Goal: Ask a question

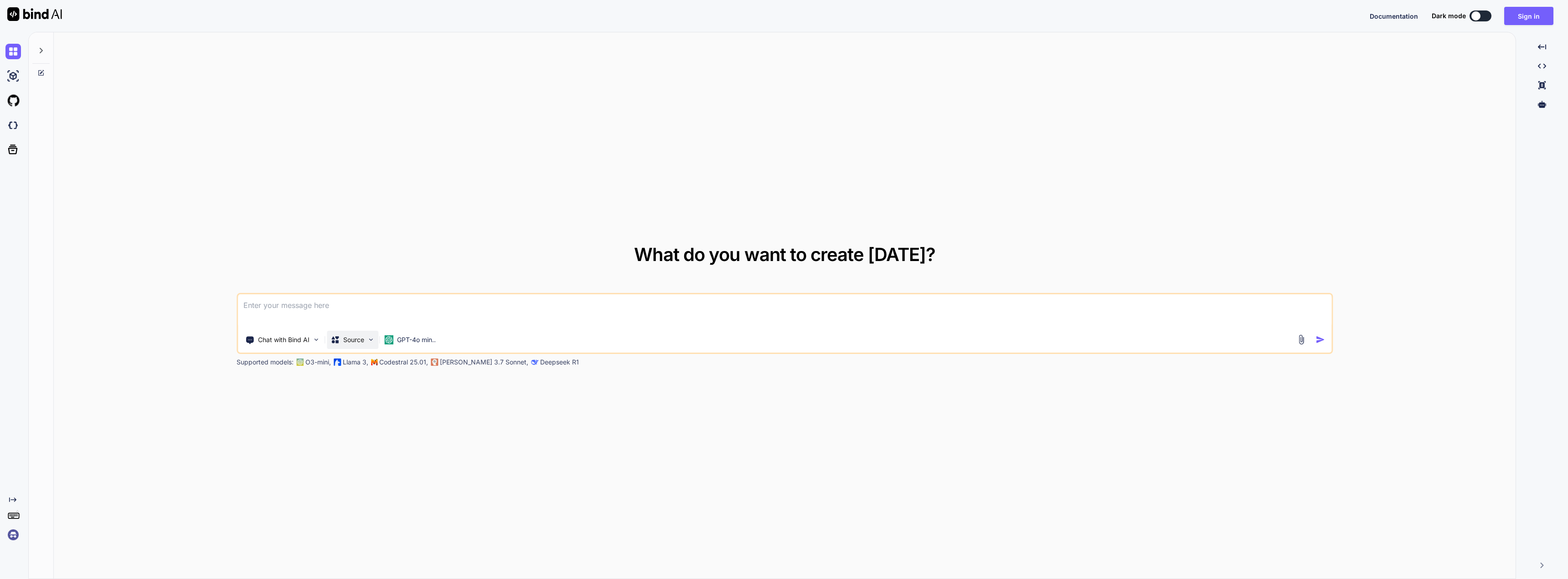
click at [356, 345] on div "Source" at bounding box center [352, 340] width 52 height 18
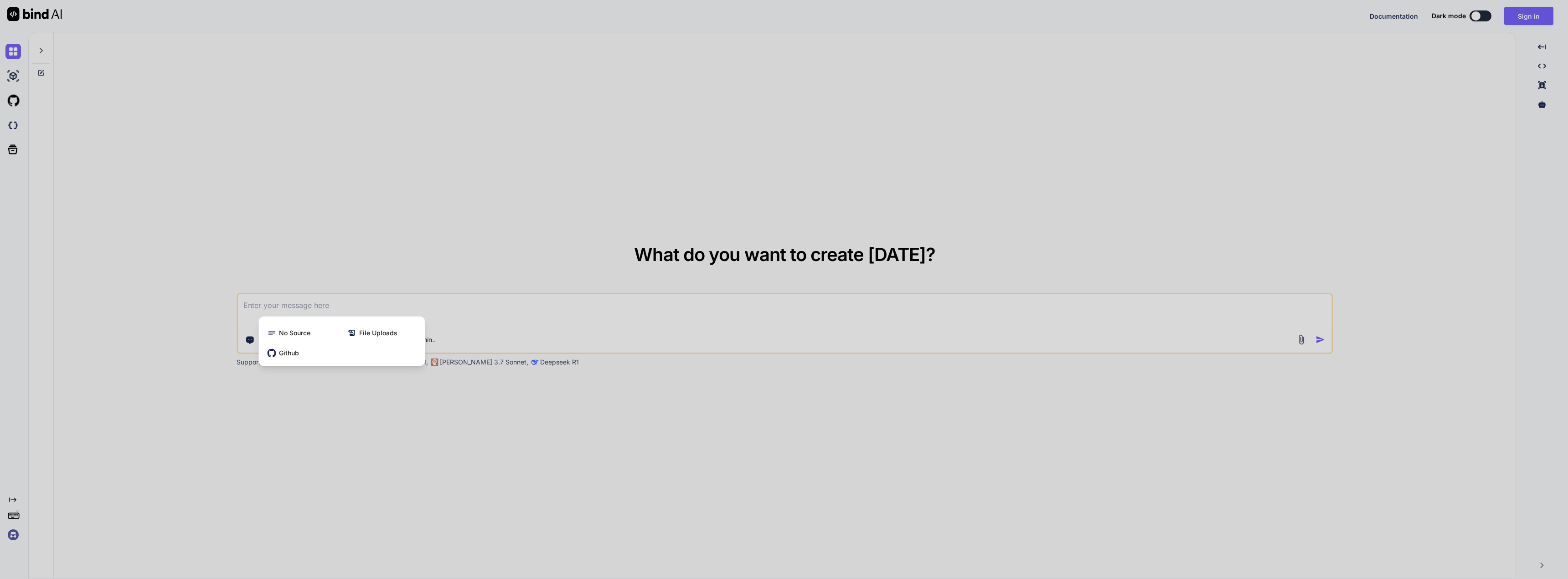
click at [363, 394] on div at bounding box center [784, 290] width 1568 height 579
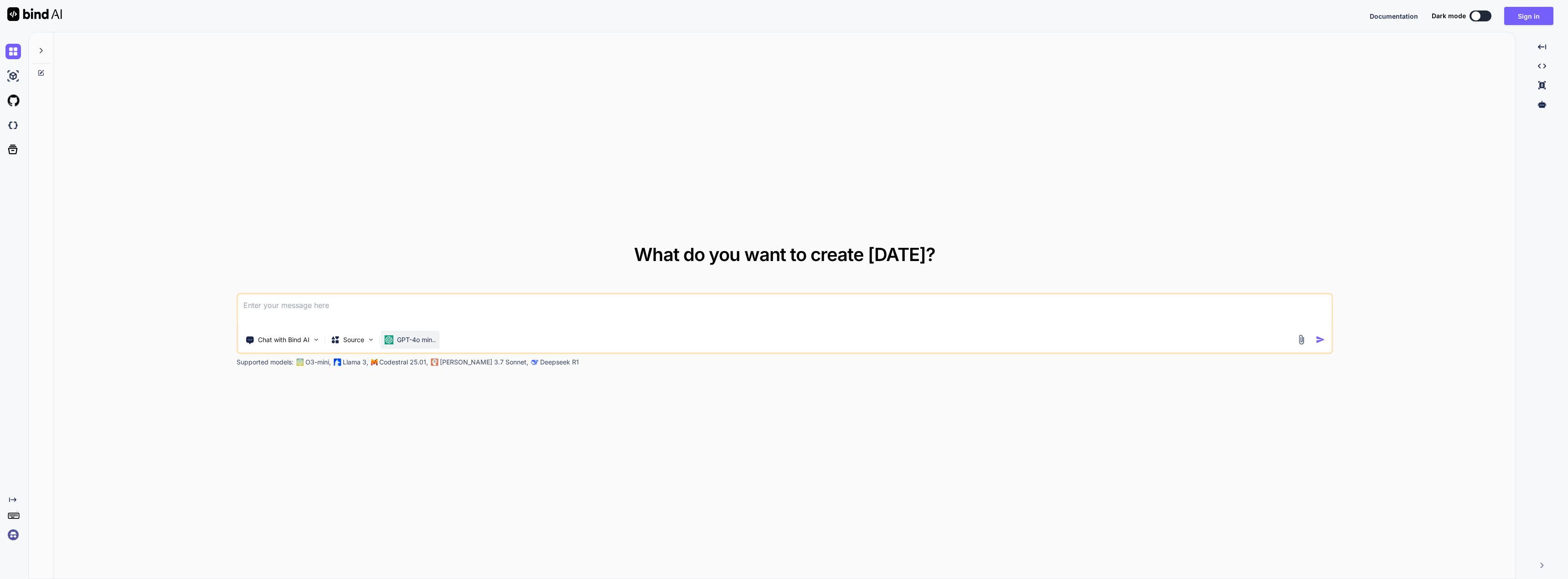
click at [413, 344] on div "GPT-4o min.." at bounding box center [410, 340] width 59 height 18
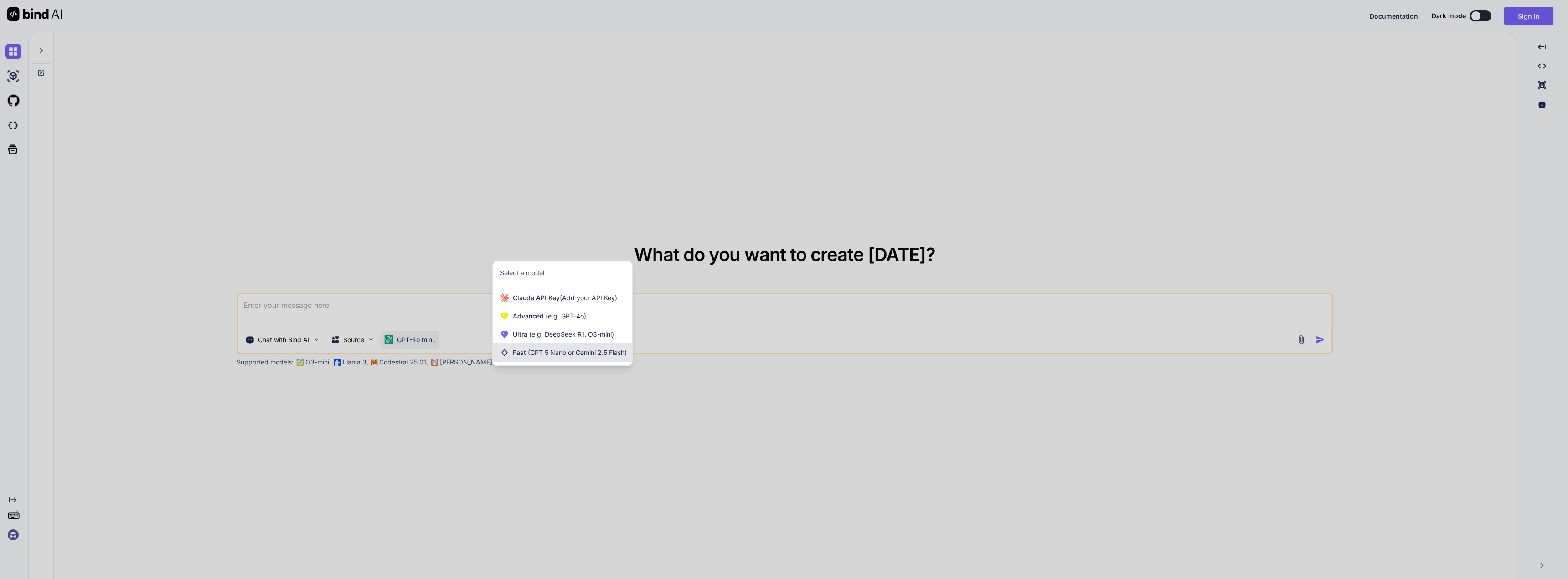
click at [587, 351] on span "(GPT 5 Nano or Gemini 2.5 Flash)" at bounding box center [577, 352] width 99 height 8
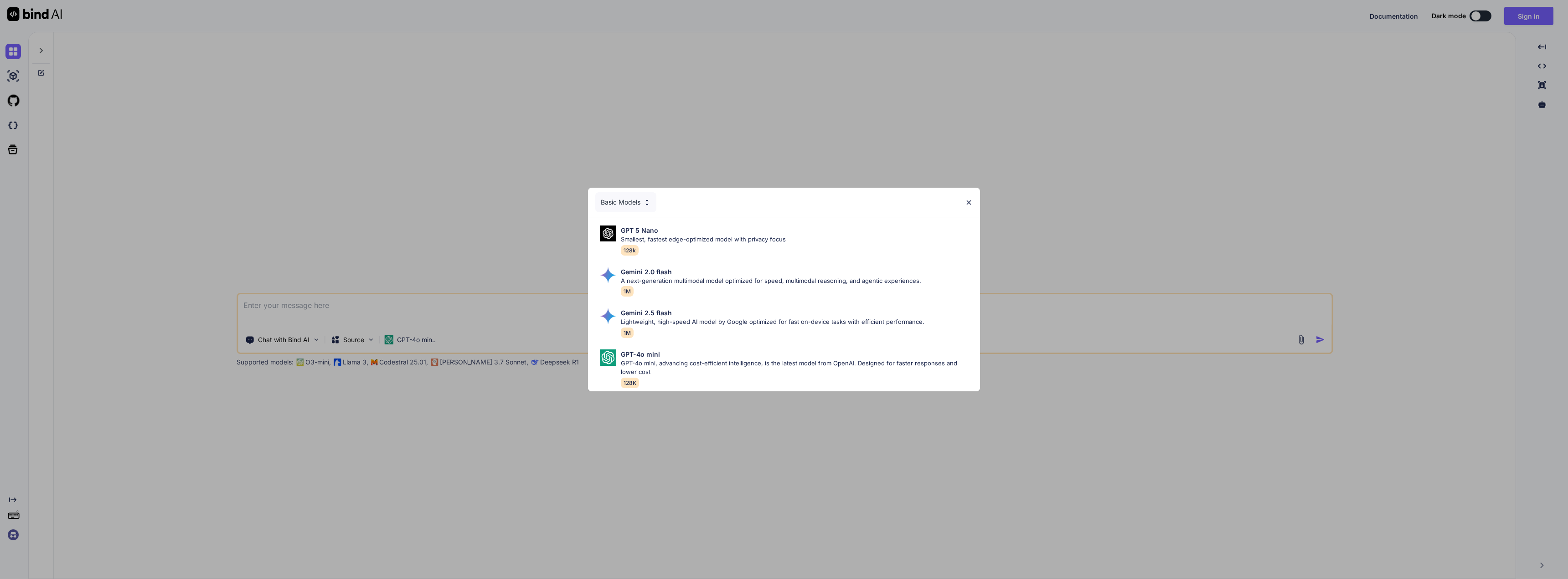
click at [747, 166] on div "Basic Models GPT 5 Nano Smallest, fastest edge-optimized model with privacy foc…" at bounding box center [784, 290] width 1568 height 579
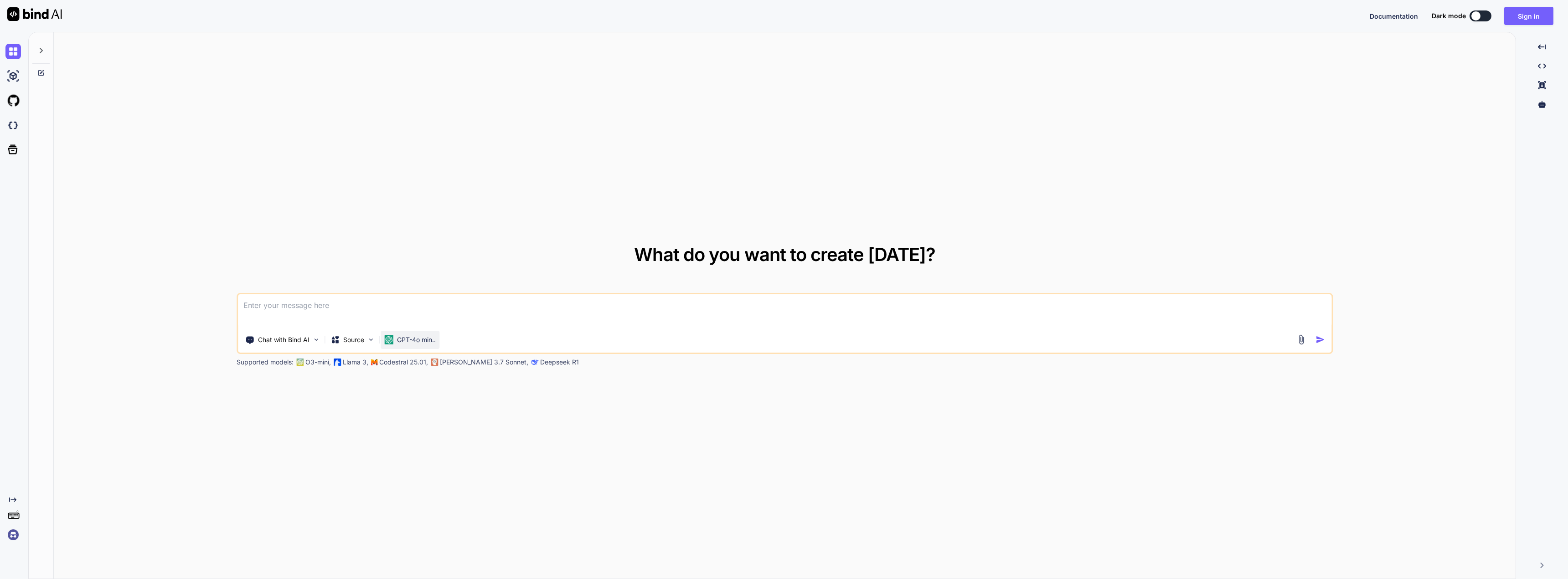
click at [439, 340] on div "GPT-4o min.." at bounding box center [410, 340] width 59 height 18
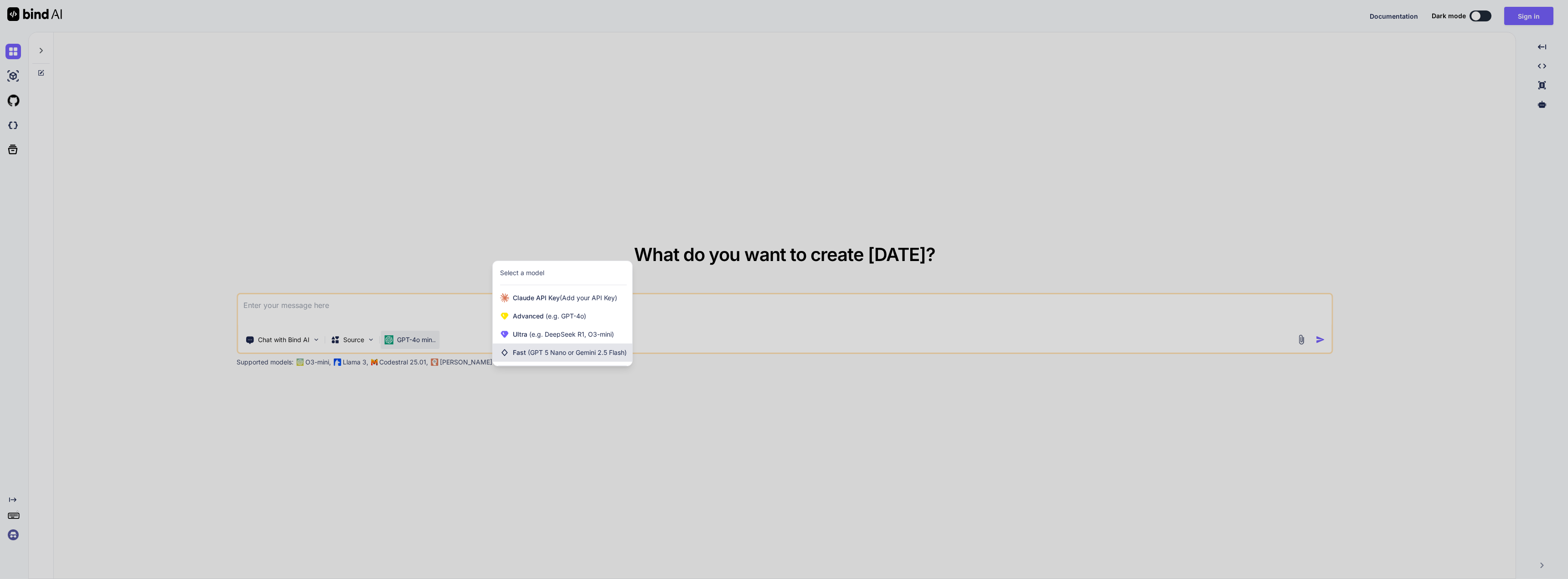
click at [515, 356] on span "Fast (GPT 5 Nano or Gemini 2.5 Flash)" at bounding box center [569, 352] width 114 height 9
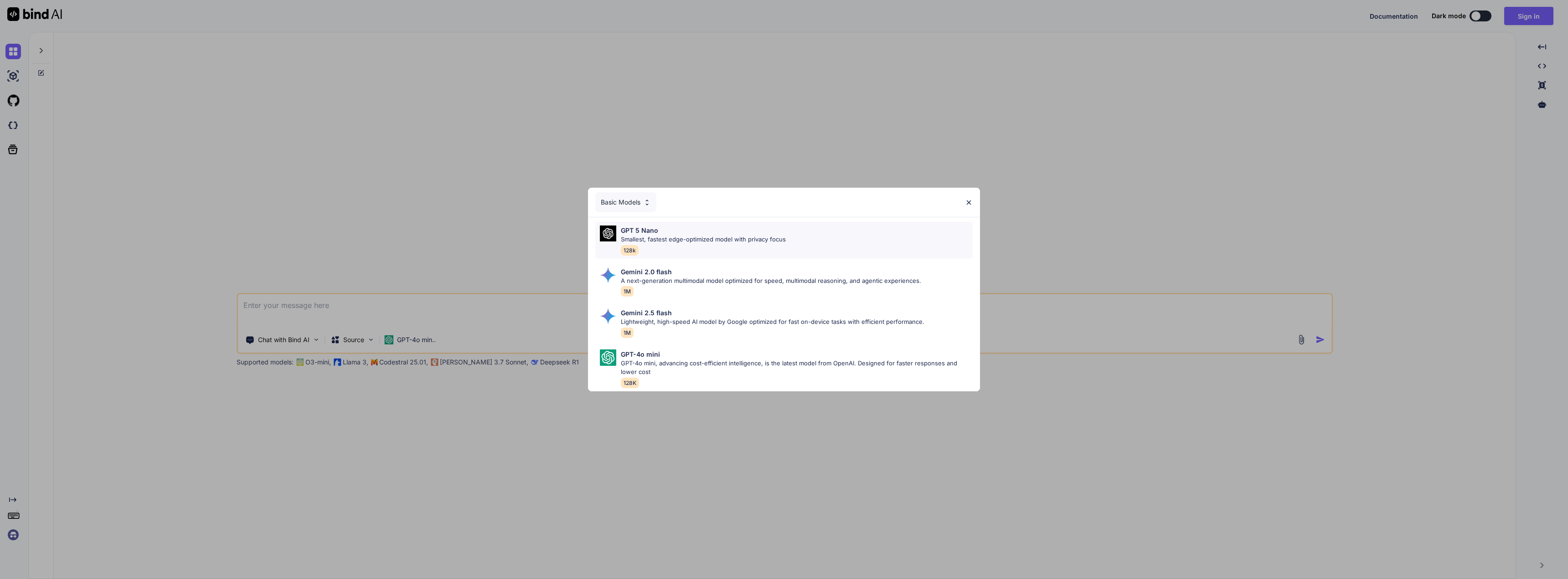
click at [683, 246] on div "GPT 5 Nano Smallest, fastest edge-optimized model with privacy focus 128k" at bounding box center [703, 240] width 165 height 30
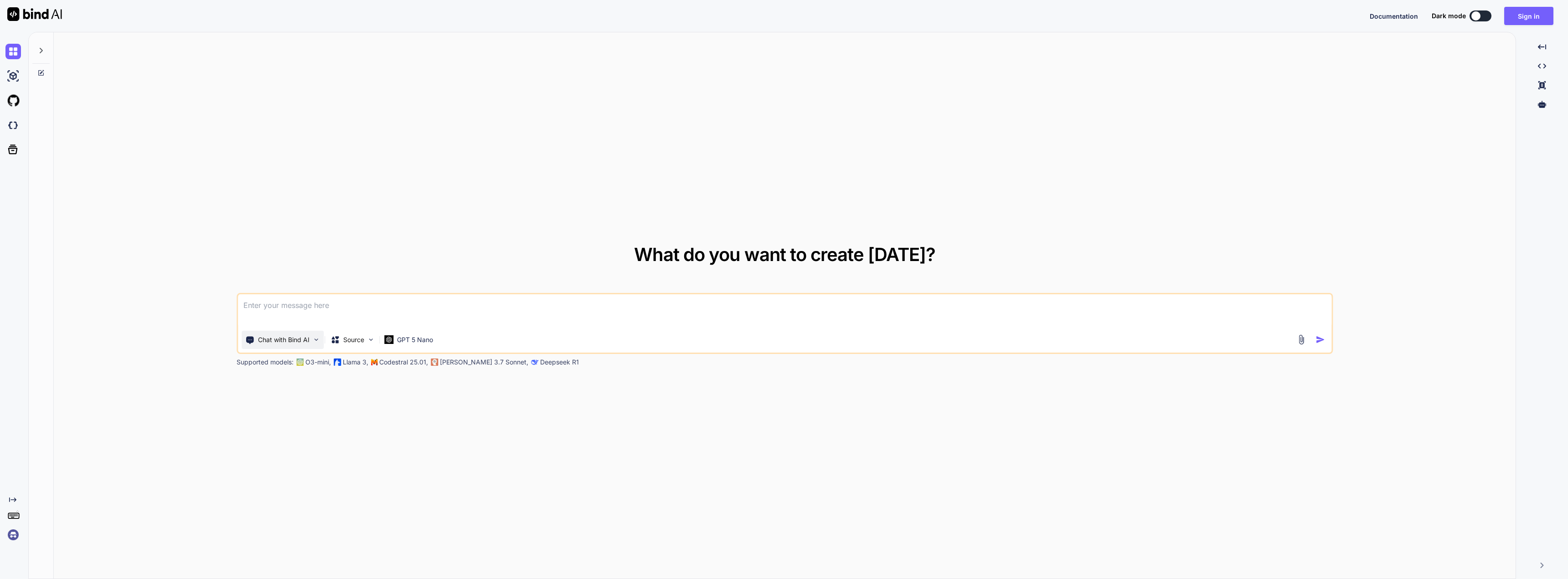
click at [301, 345] on div "Chat with Bind AI" at bounding box center [282, 340] width 82 height 18
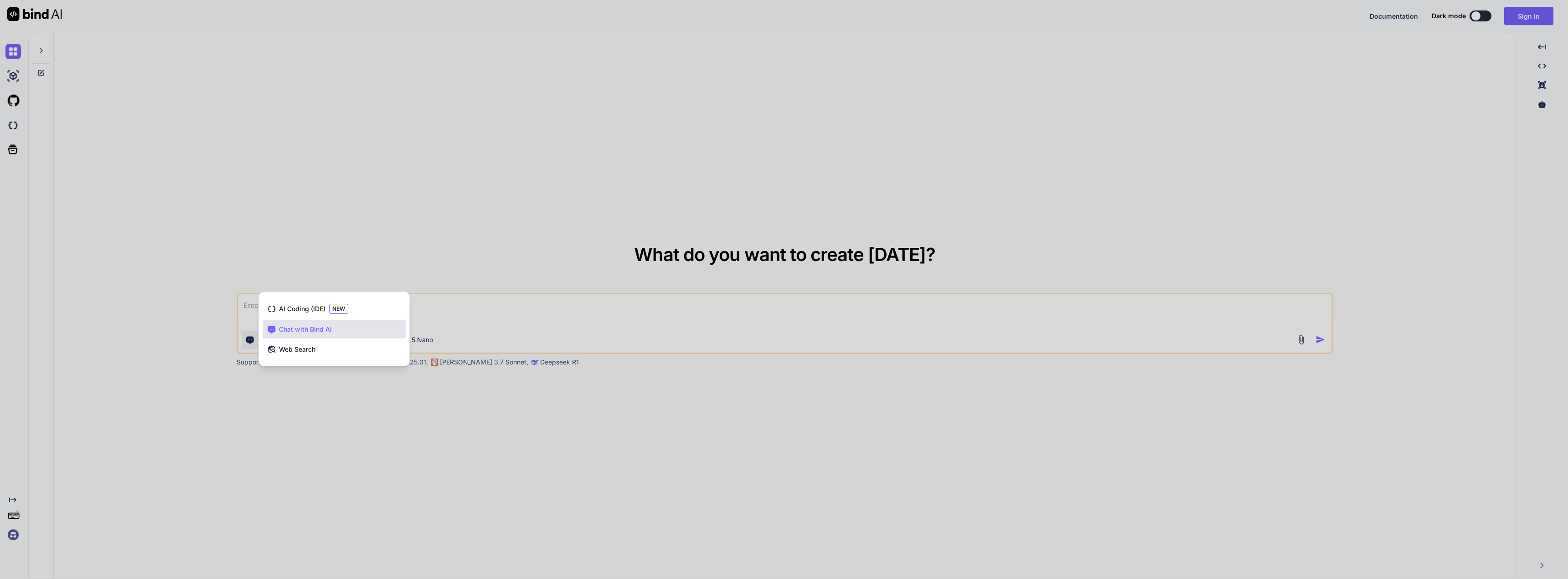
click at [417, 262] on div at bounding box center [784, 290] width 1568 height 579
type textarea "x"
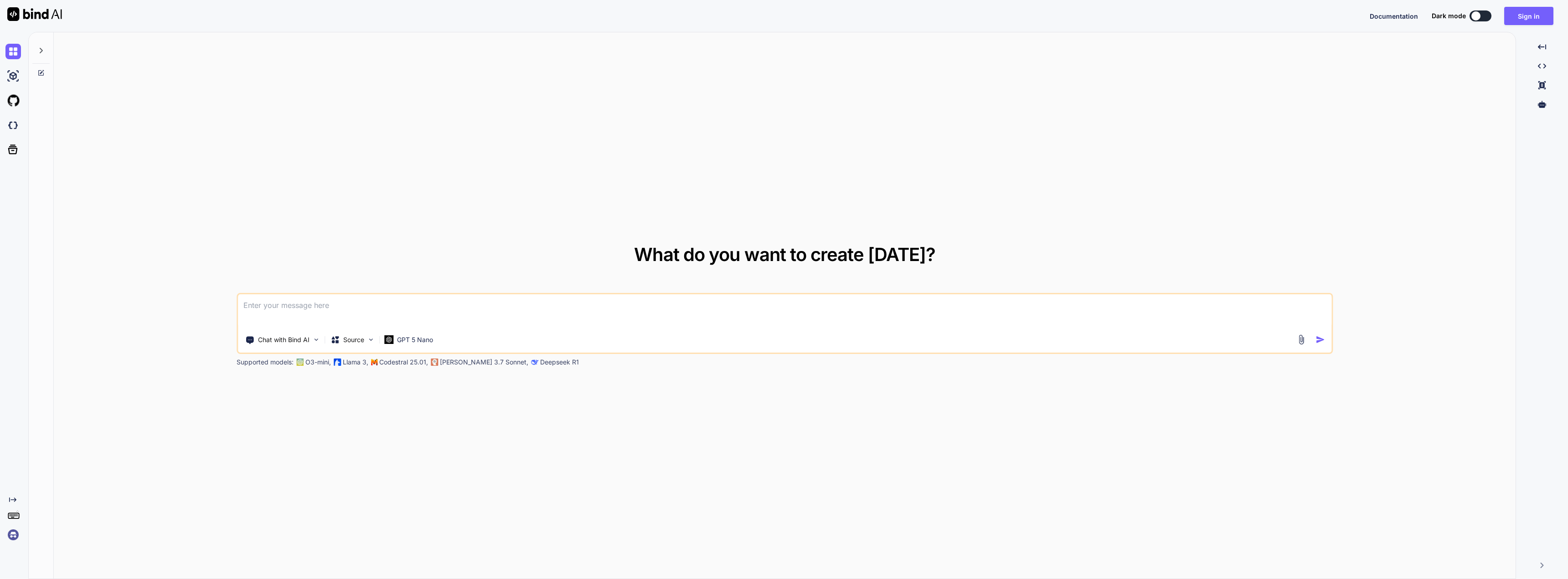
click at [311, 311] on textarea at bounding box center [785, 311] width 1093 height 33
